Goal: Transaction & Acquisition: Purchase product/service

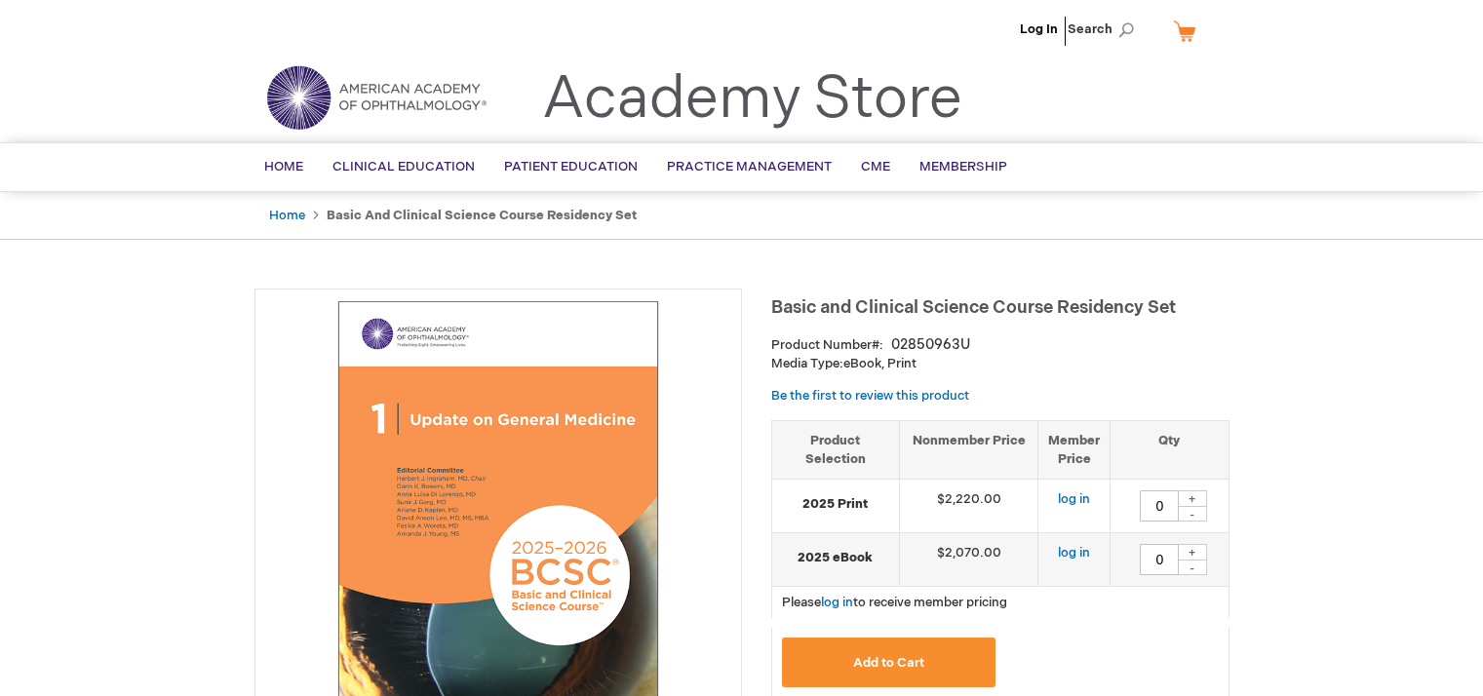
type input "0"
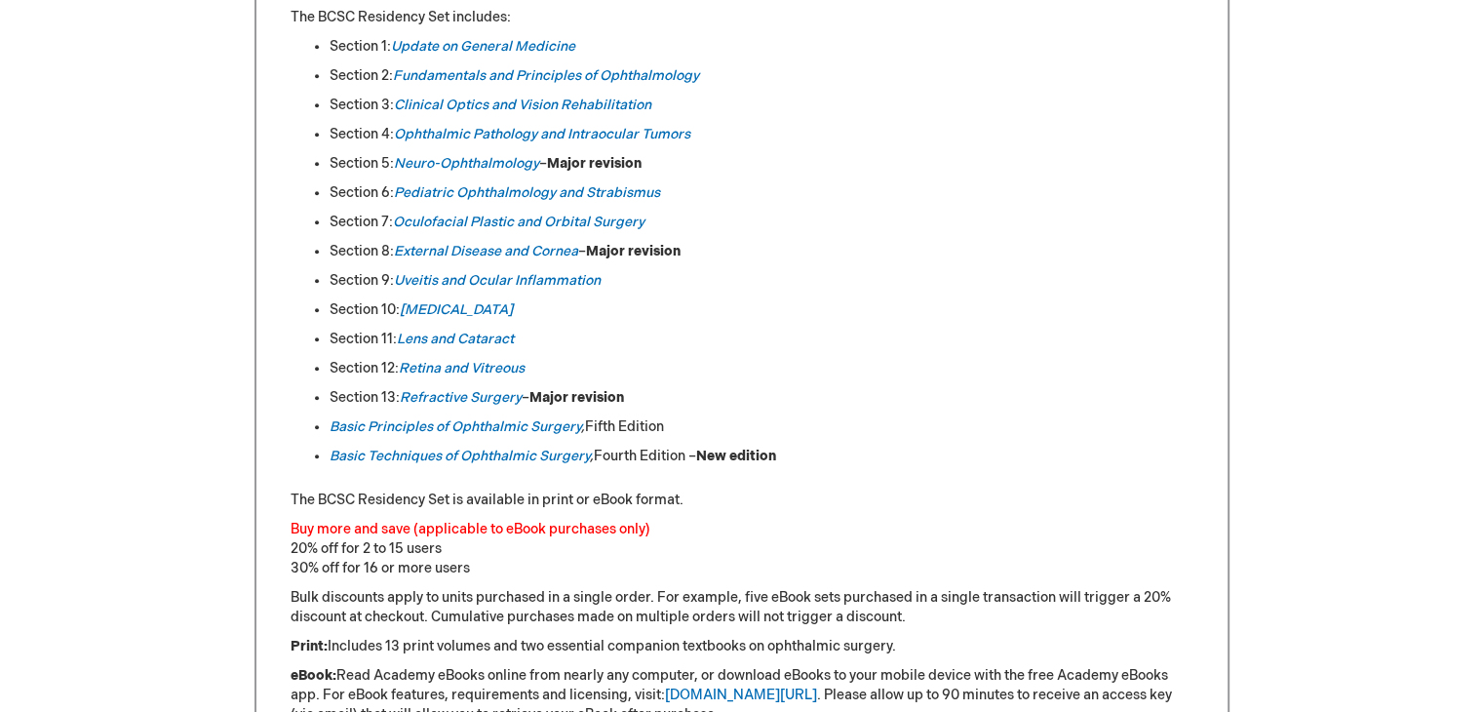
scroll to position [1073, 0]
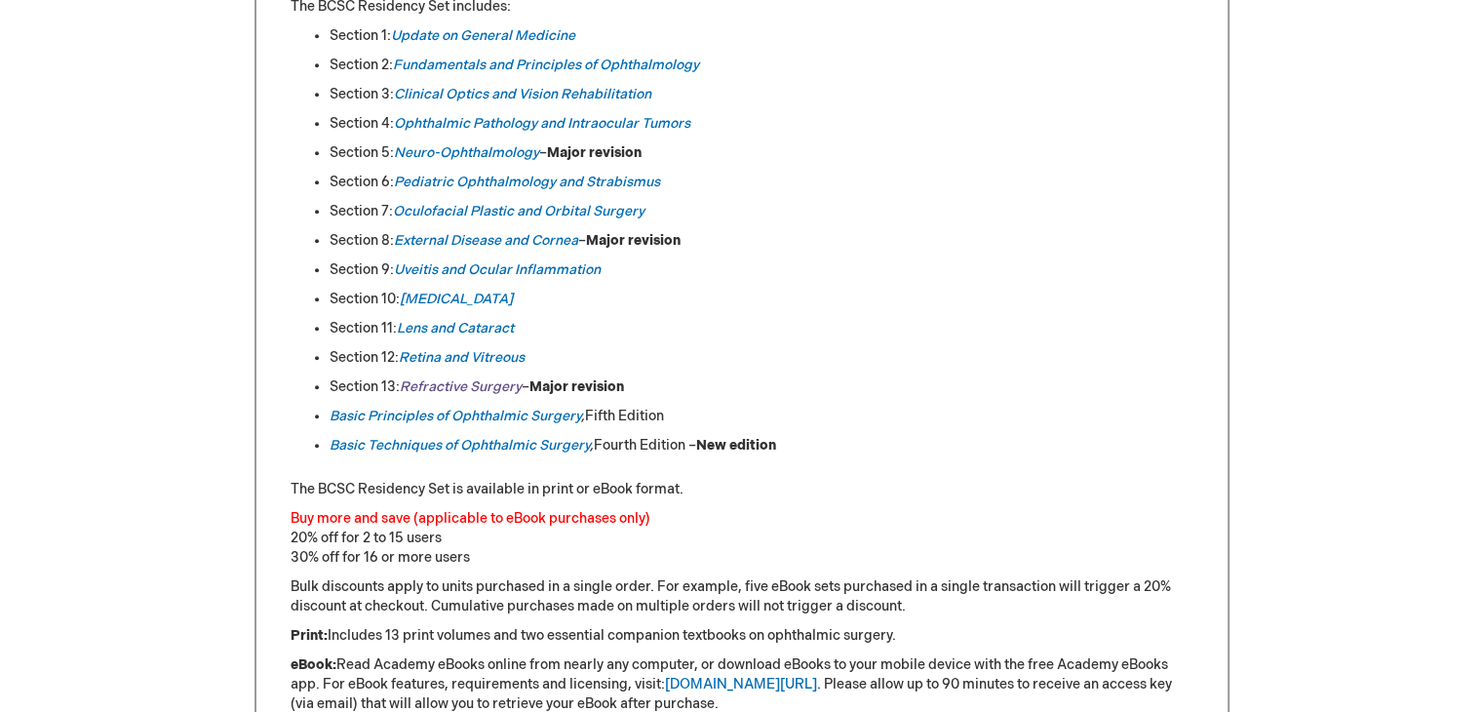
drag, startPoint x: 464, startPoint y: 379, endPoint x: 415, endPoint y: 379, distance: 49.7
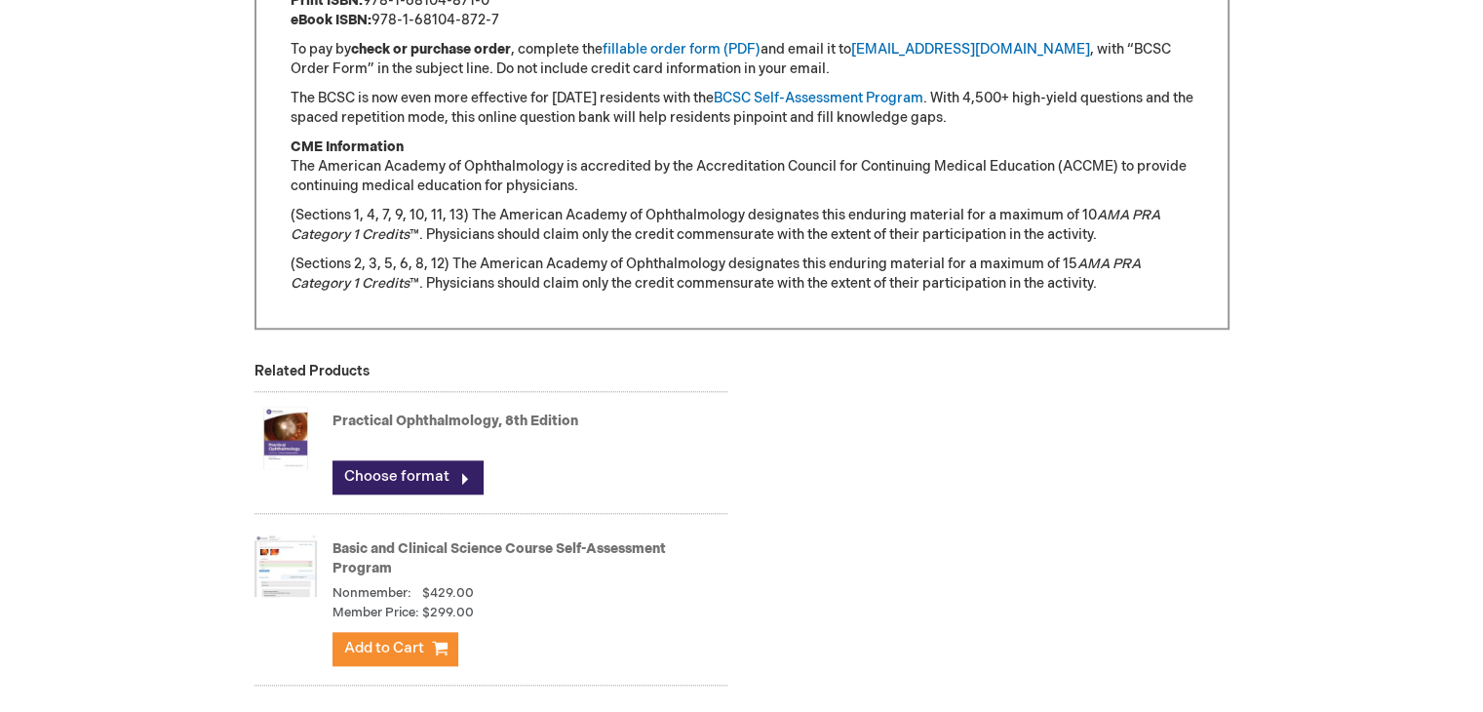
scroll to position [2146, 0]
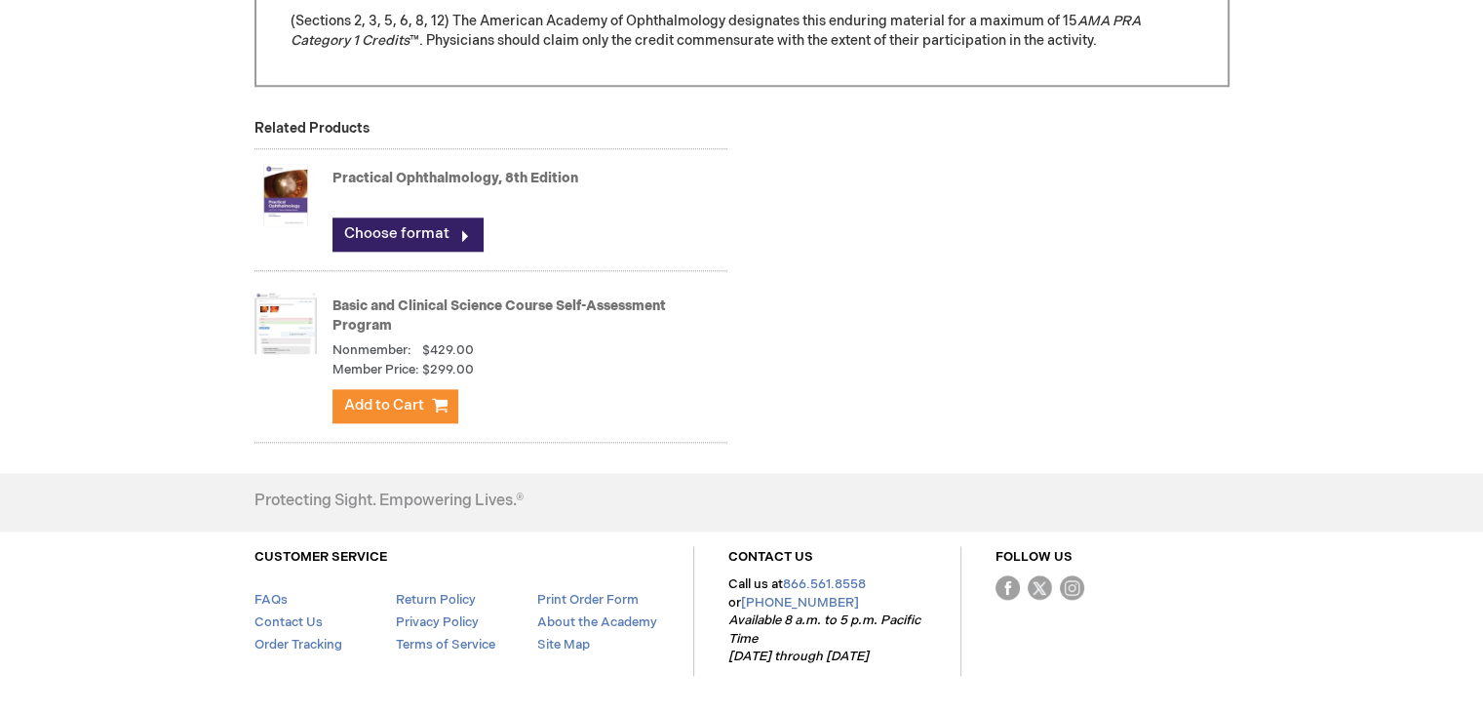
drag, startPoint x: 364, startPoint y: 413, endPoint x: 871, endPoint y: 452, distance: 508.7
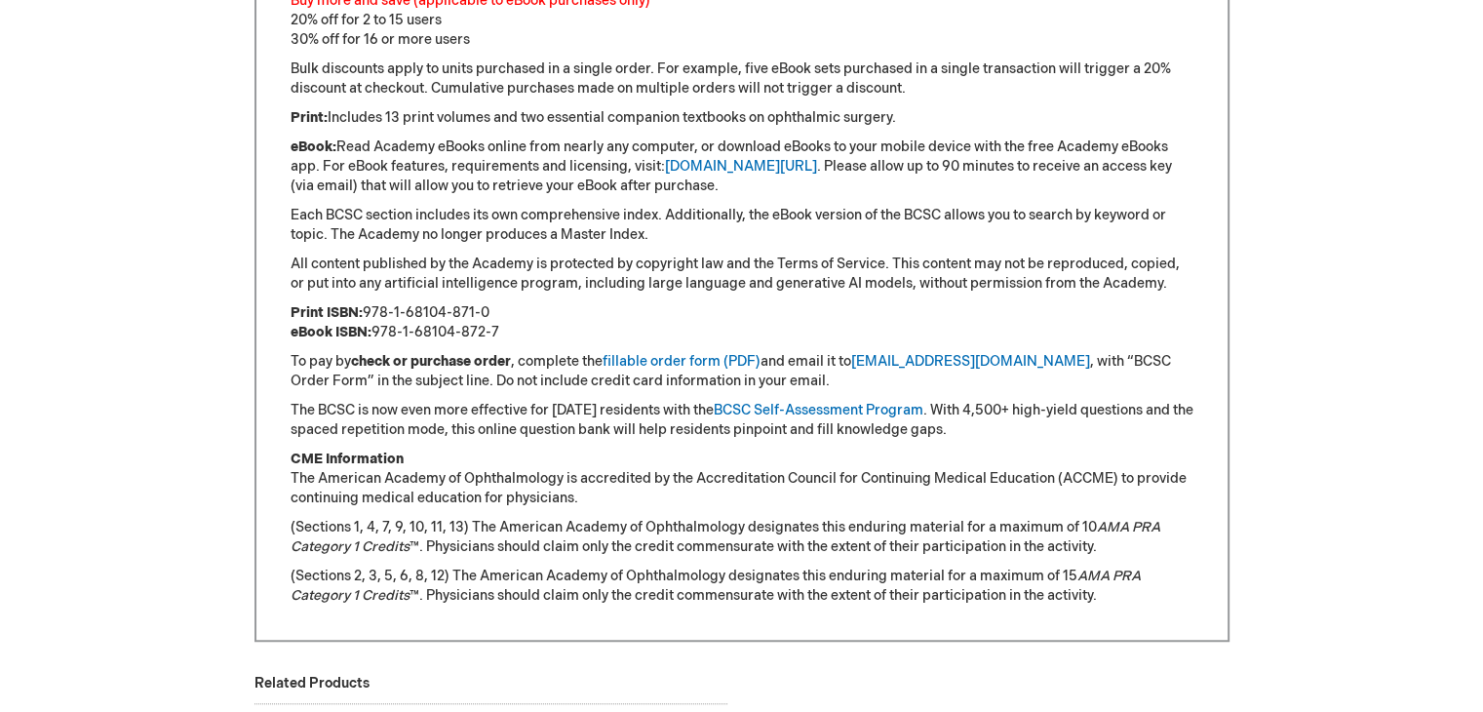
scroll to position [1561, 0]
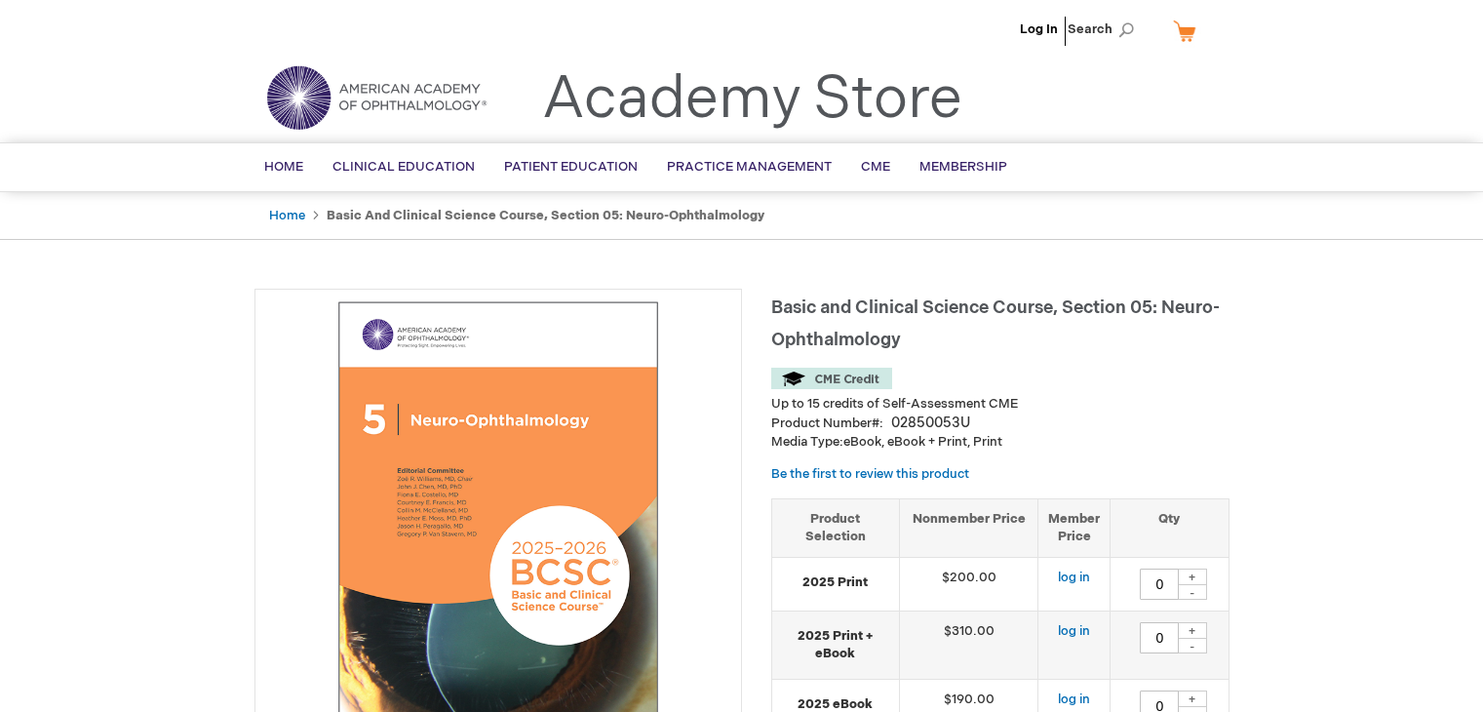
type input "0"
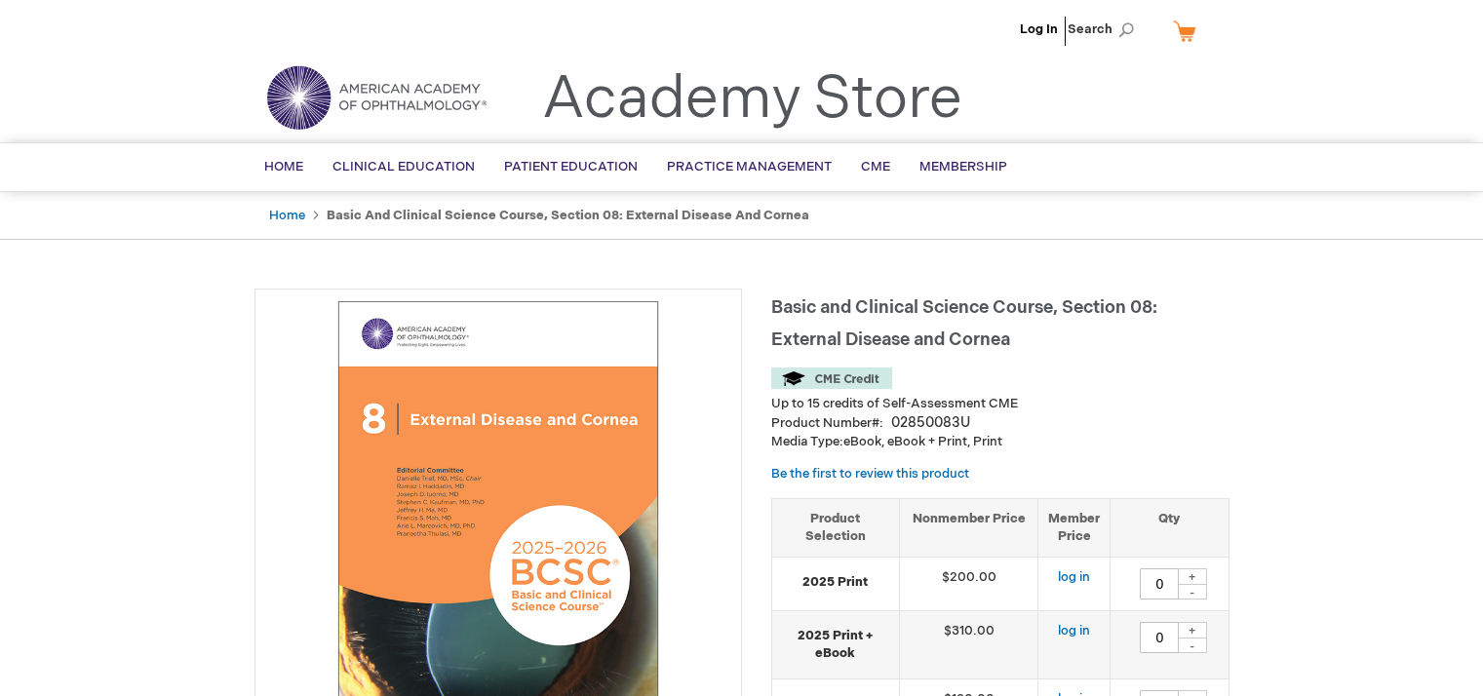
type input "0"
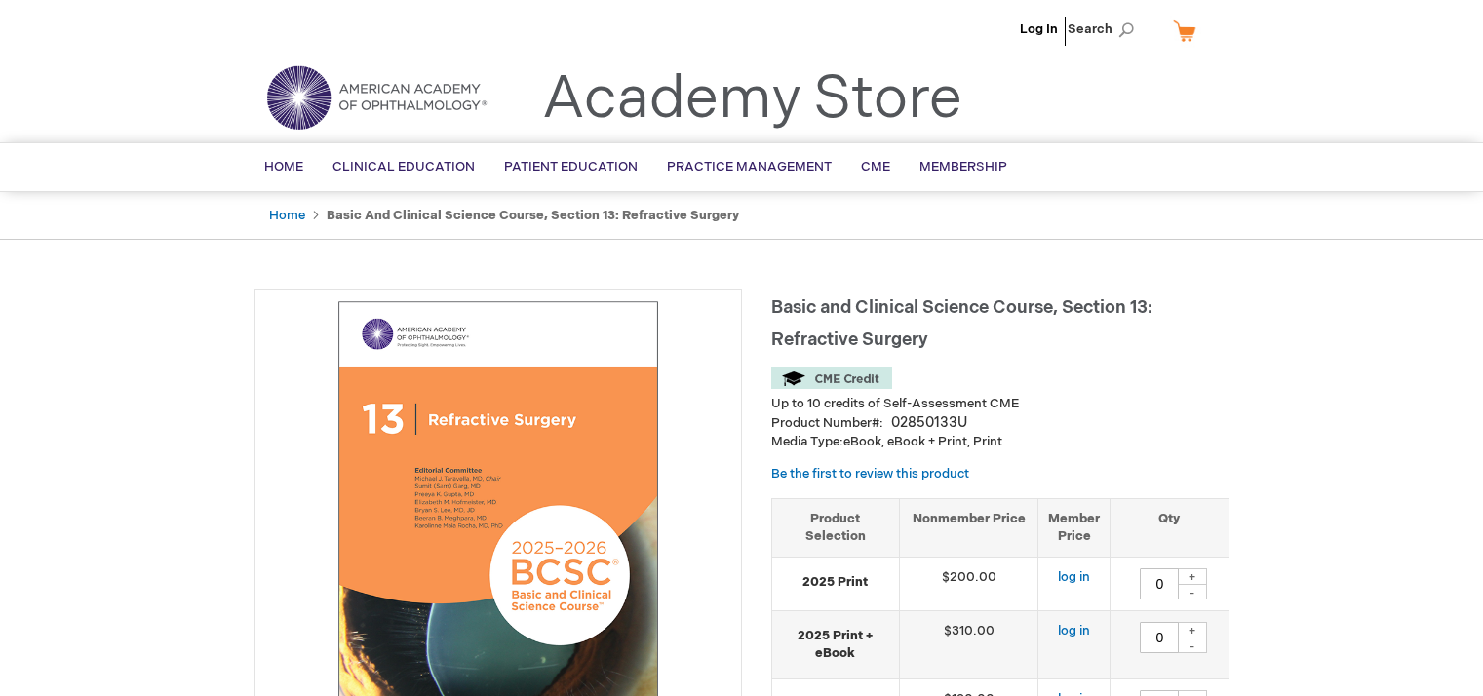
type input "0"
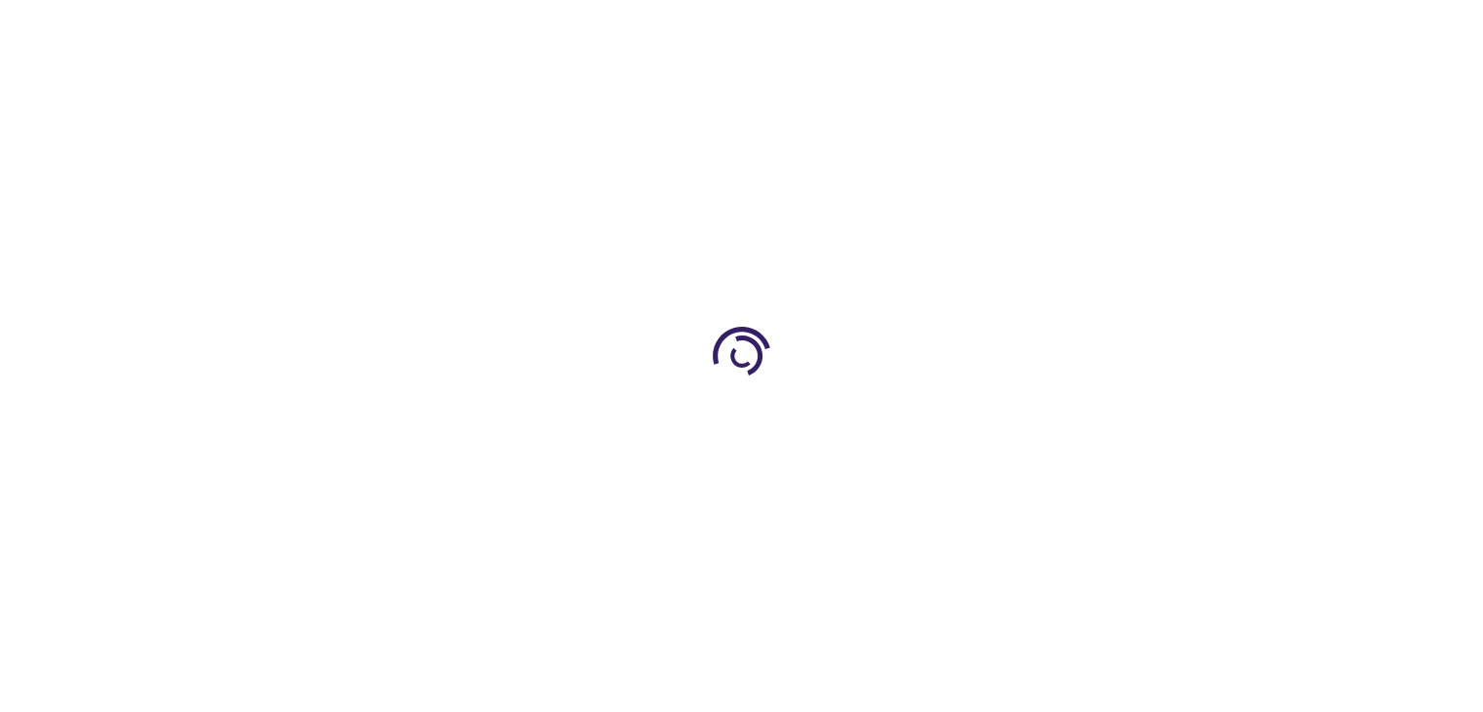
type input "1"
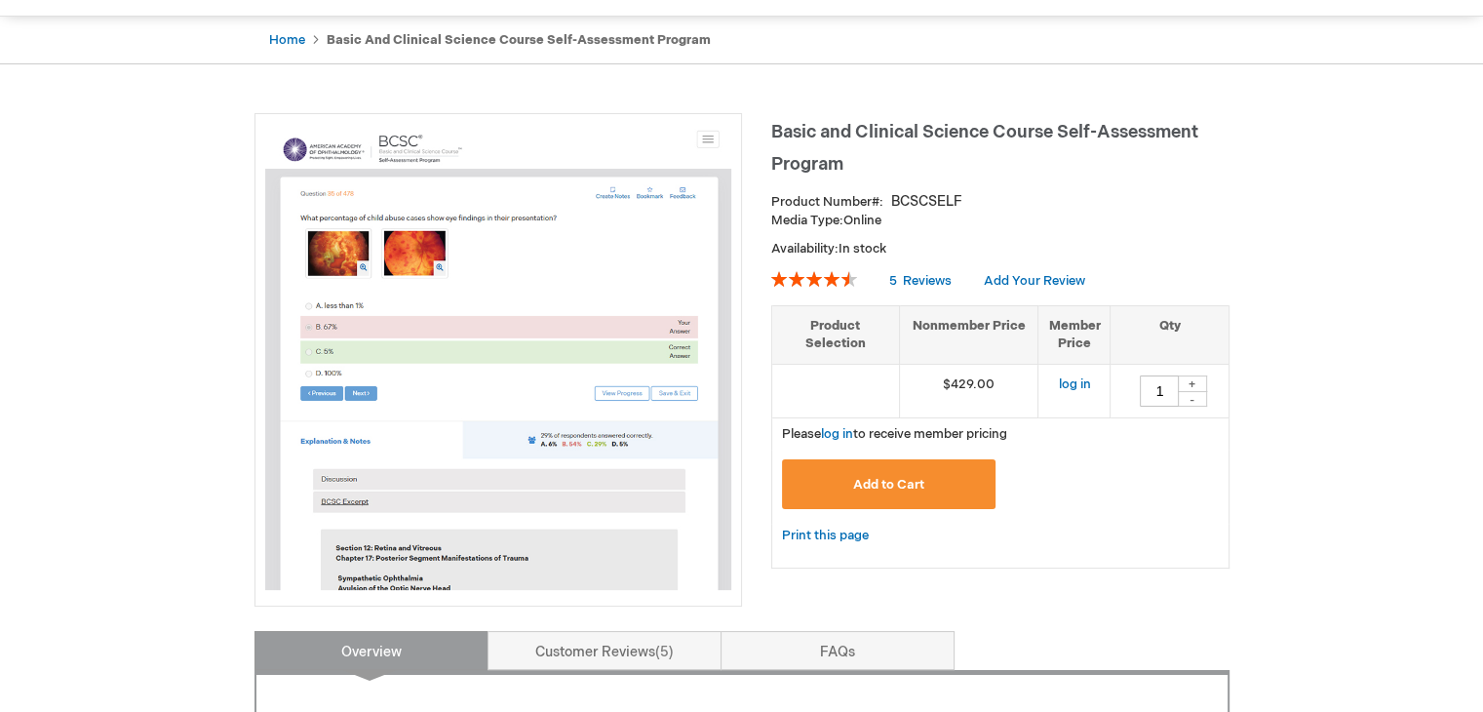
scroll to position [390, 0]
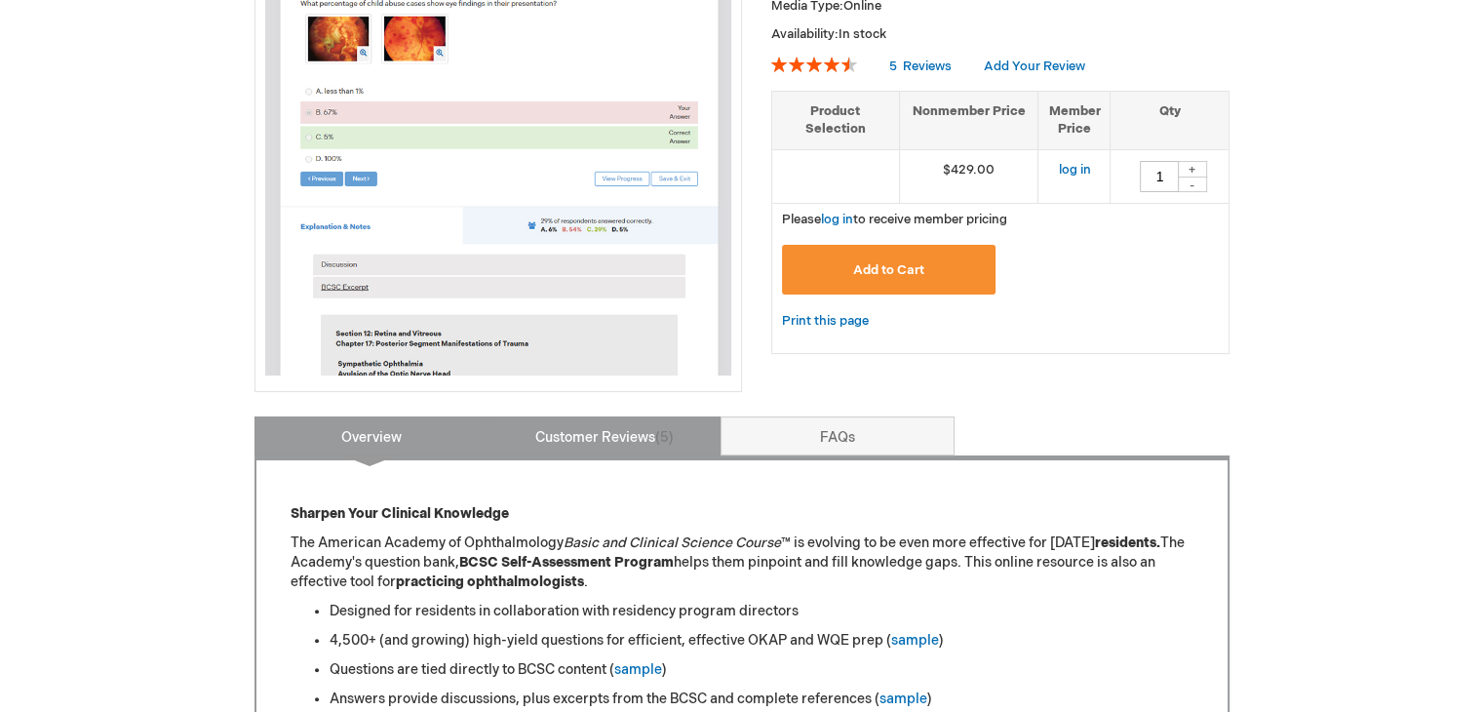
click at [657, 430] on span "5" at bounding box center [664, 437] width 19 height 17
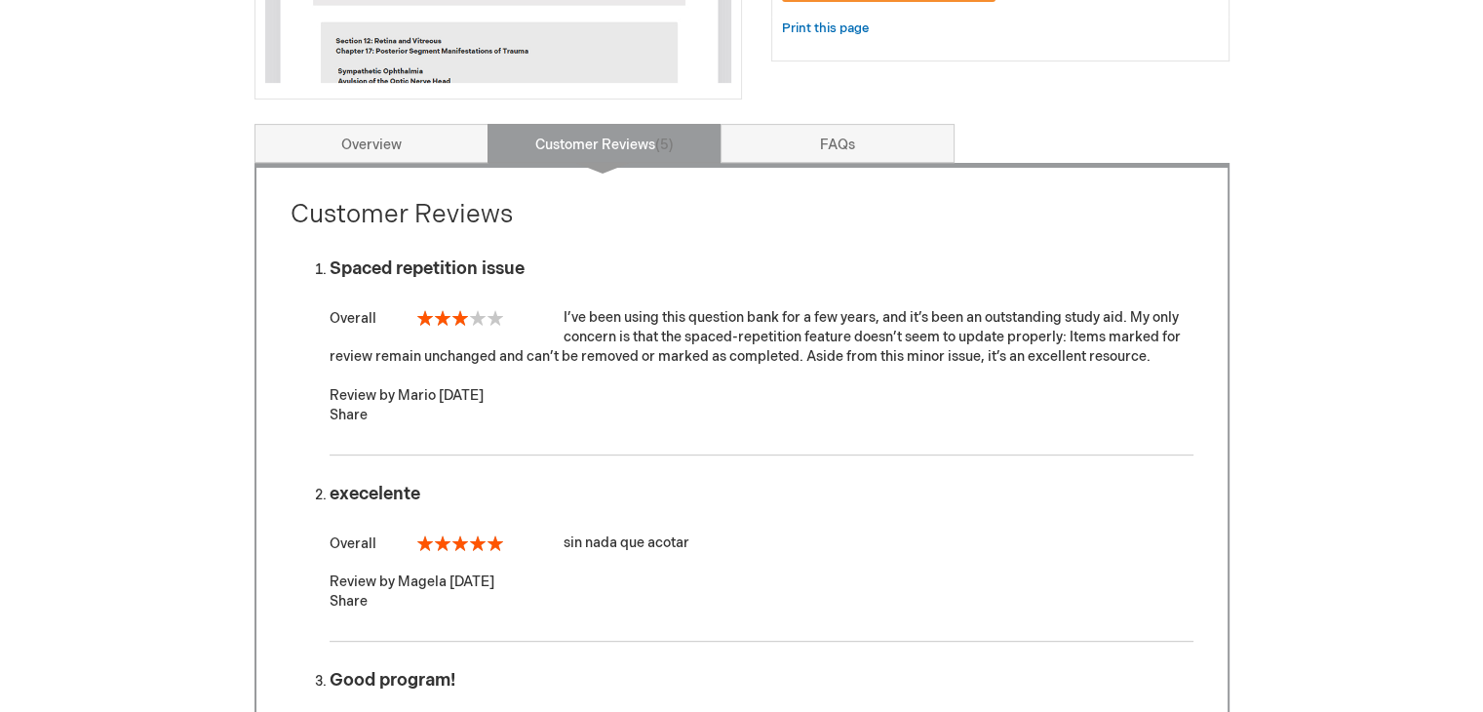
scroll to position [98, 0]
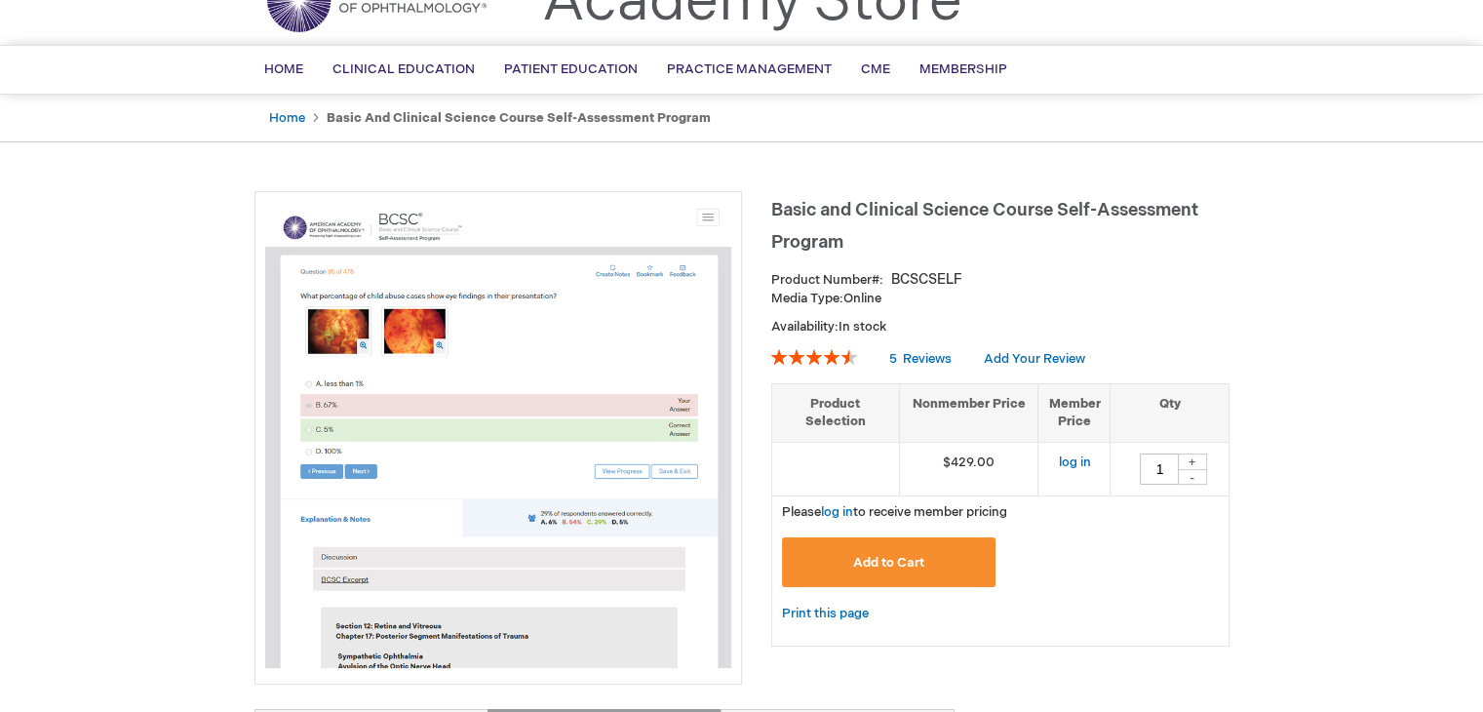
click at [663, 430] on img at bounding box center [498, 435] width 466 height 466
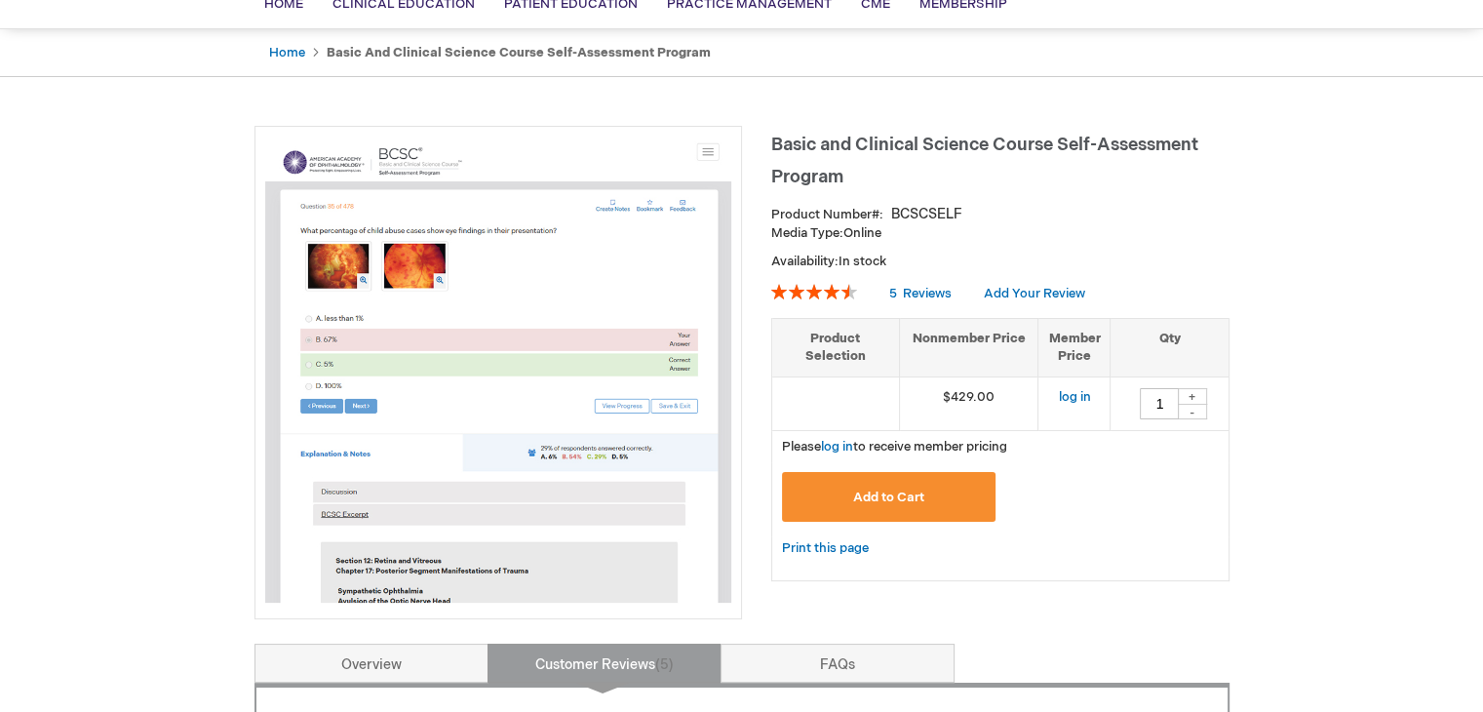
scroll to position [0, 0]
